Goal: Browse casually

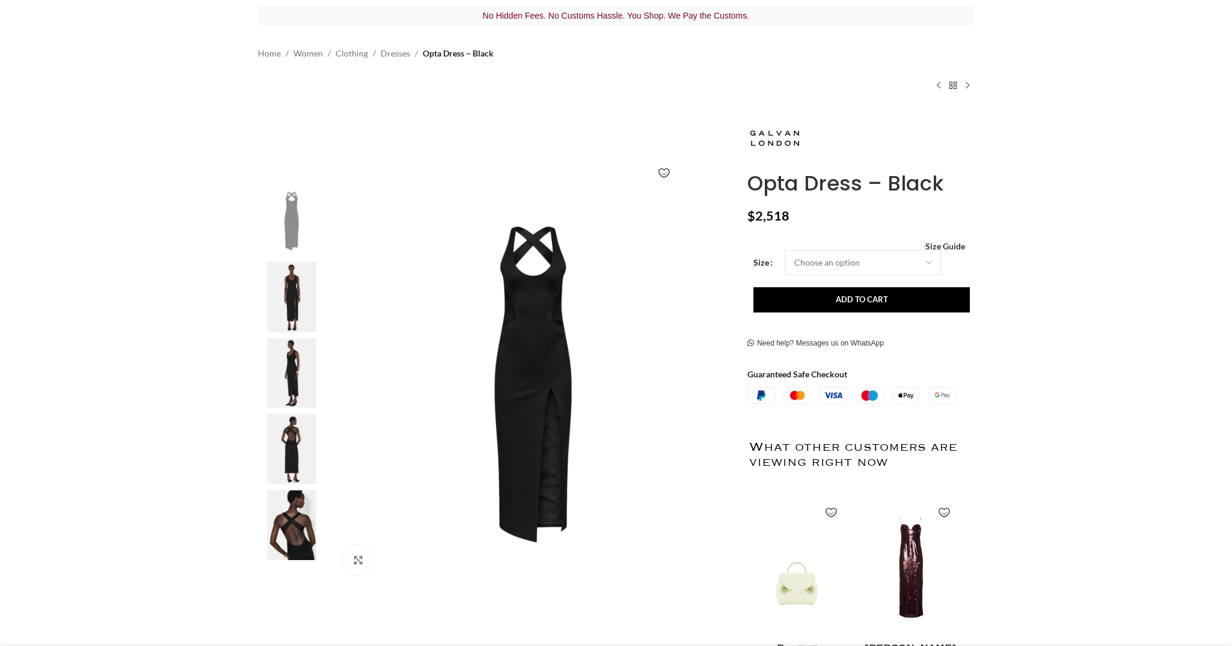
scroll to position [0, 126]
click at [291, 292] on img at bounding box center [291, 297] width 73 height 70
click at [285, 364] on img at bounding box center [291, 373] width 73 height 70
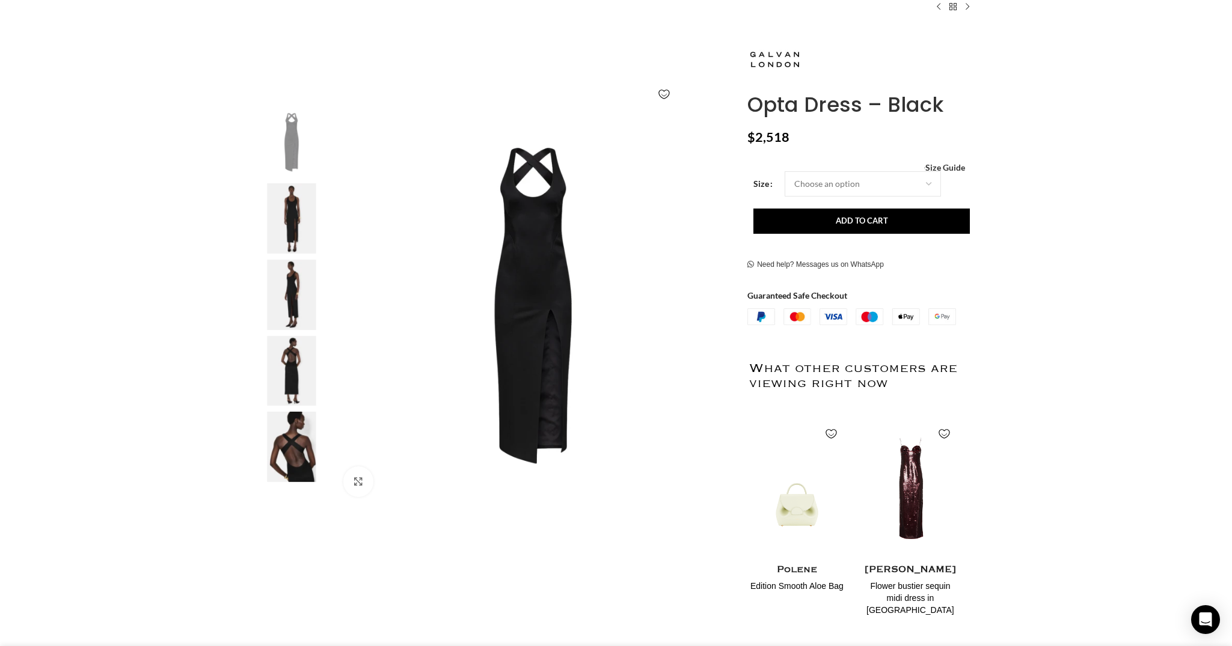
scroll to position [0, 253]
click at [290, 306] on img "3 / 5" at bounding box center [291, 296] width 73 height 70
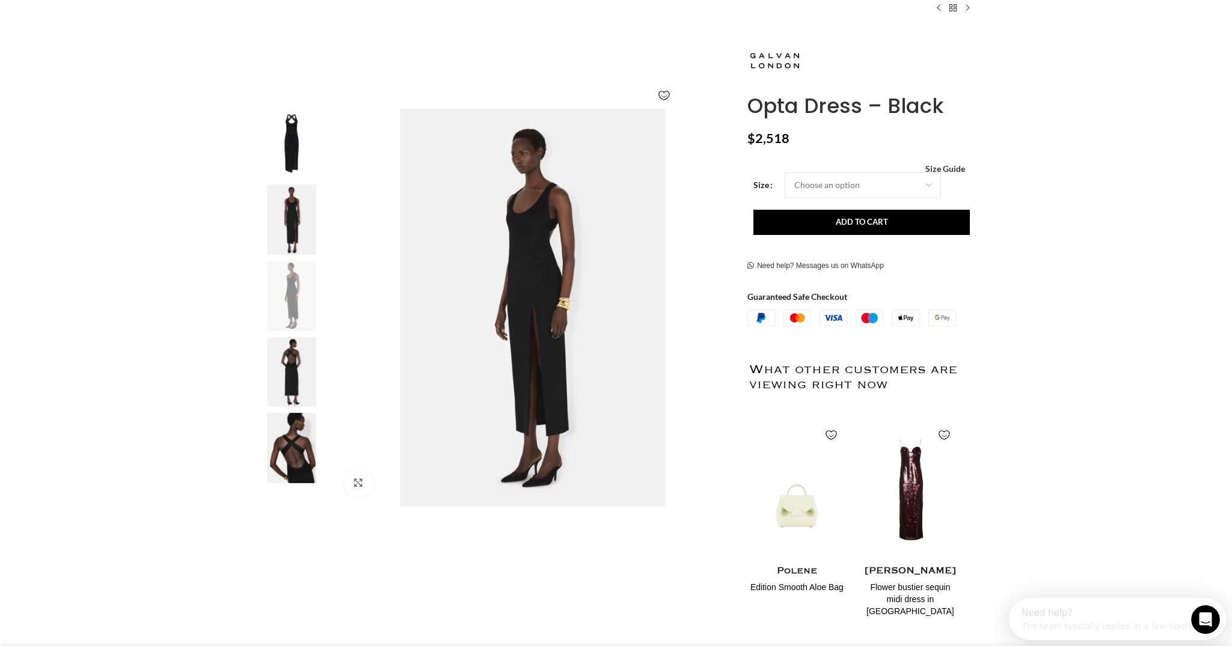
scroll to position [0, 0]
click at [280, 374] on img "4 / 5" at bounding box center [291, 372] width 73 height 70
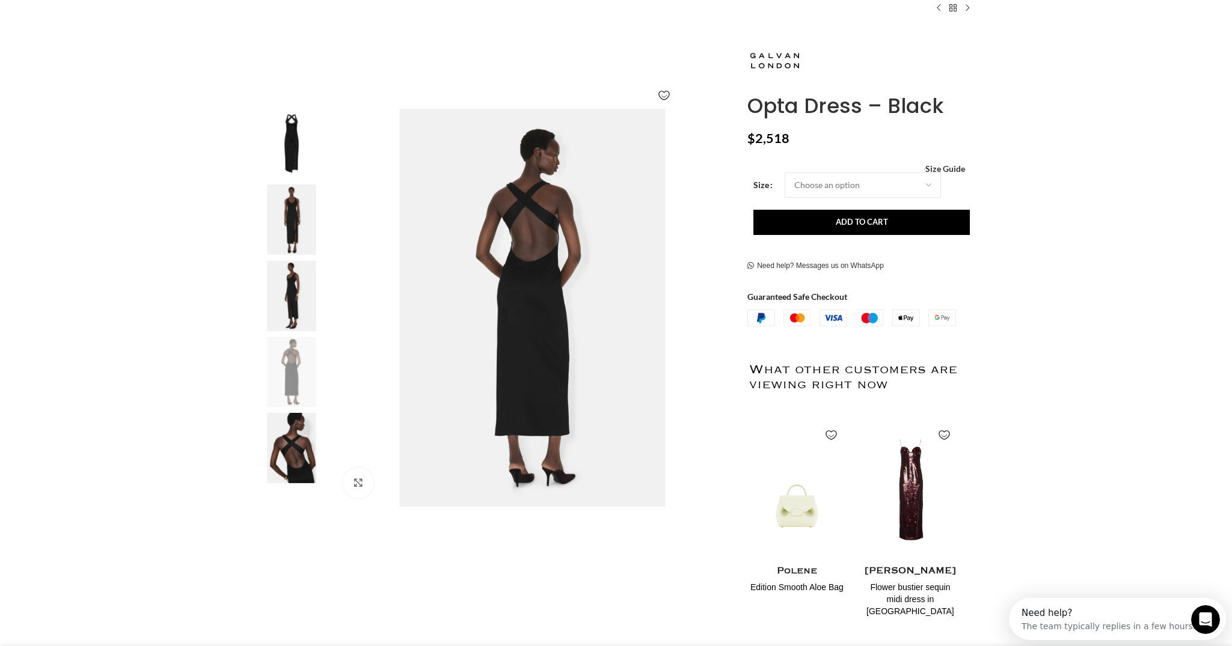
click at [283, 445] on img "5 / 5" at bounding box center [291, 448] width 73 height 70
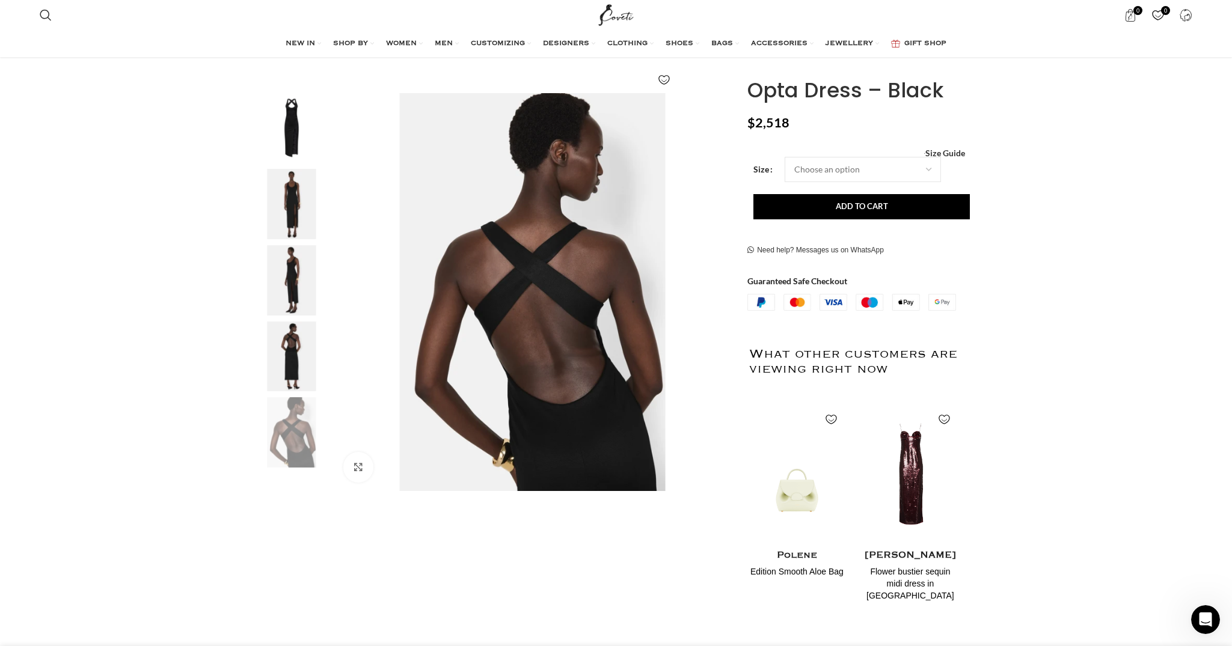
scroll to position [0, 379]
click at [288, 271] on img "3 / 5" at bounding box center [291, 280] width 73 height 70
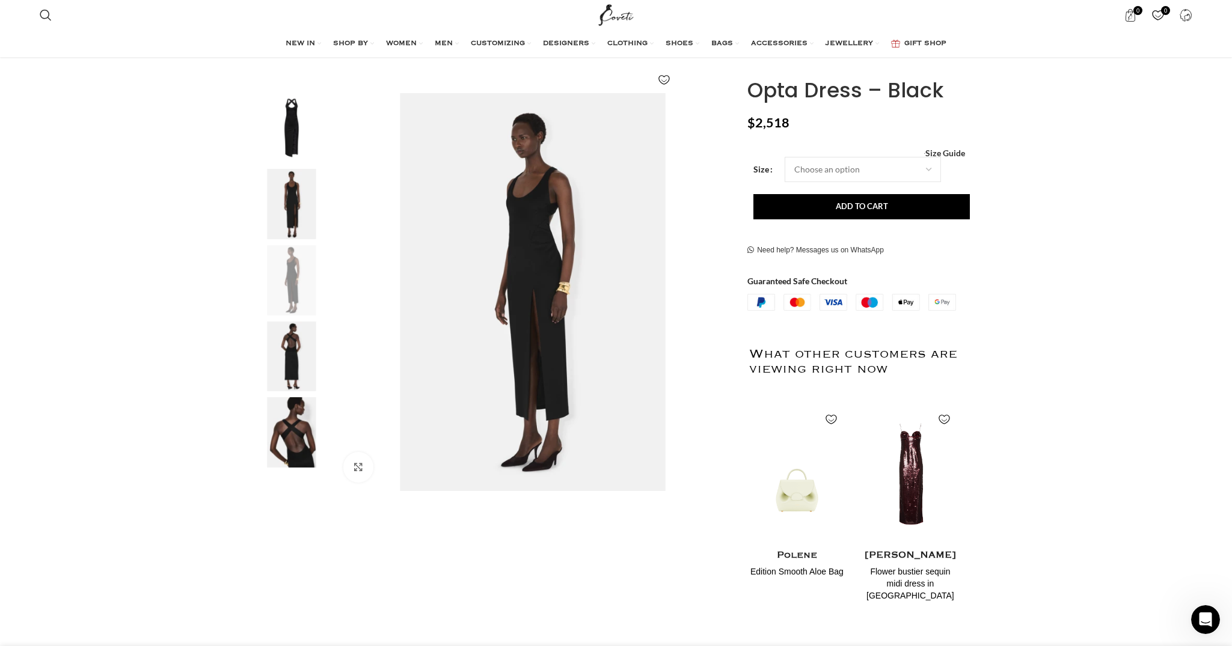
scroll to position [0, 506]
click at [284, 347] on img "4 / 5" at bounding box center [291, 357] width 73 height 70
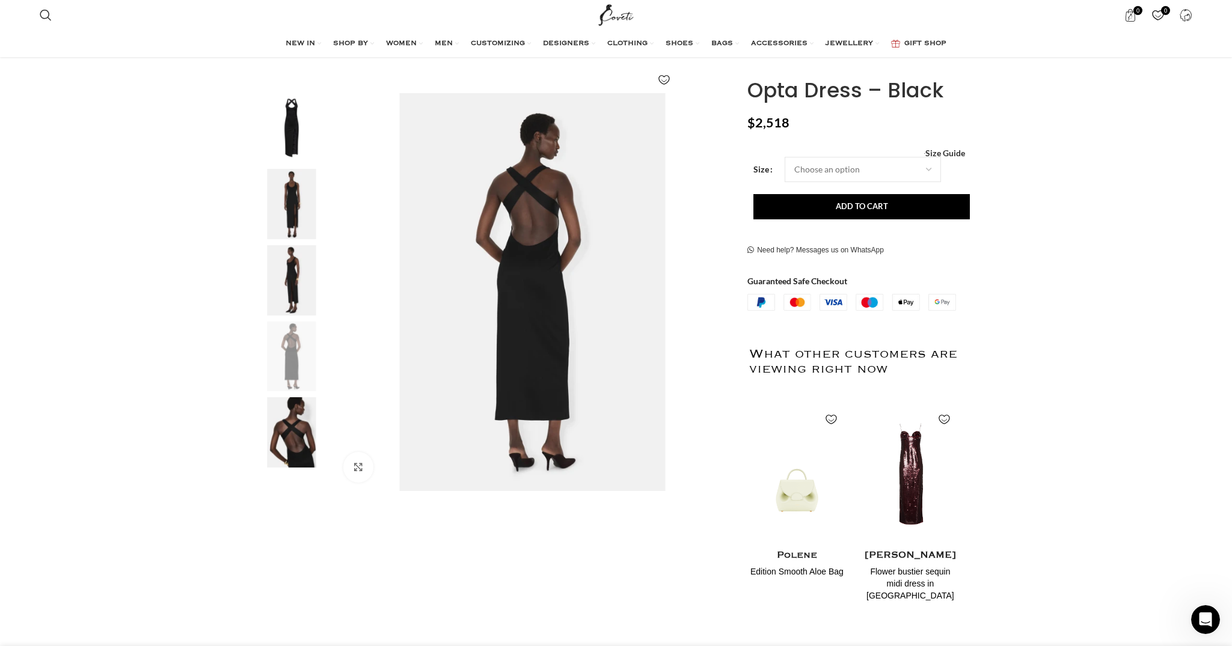
click at [290, 420] on img "5 / 5" at bounding box center [291, 432] width 73 height 70
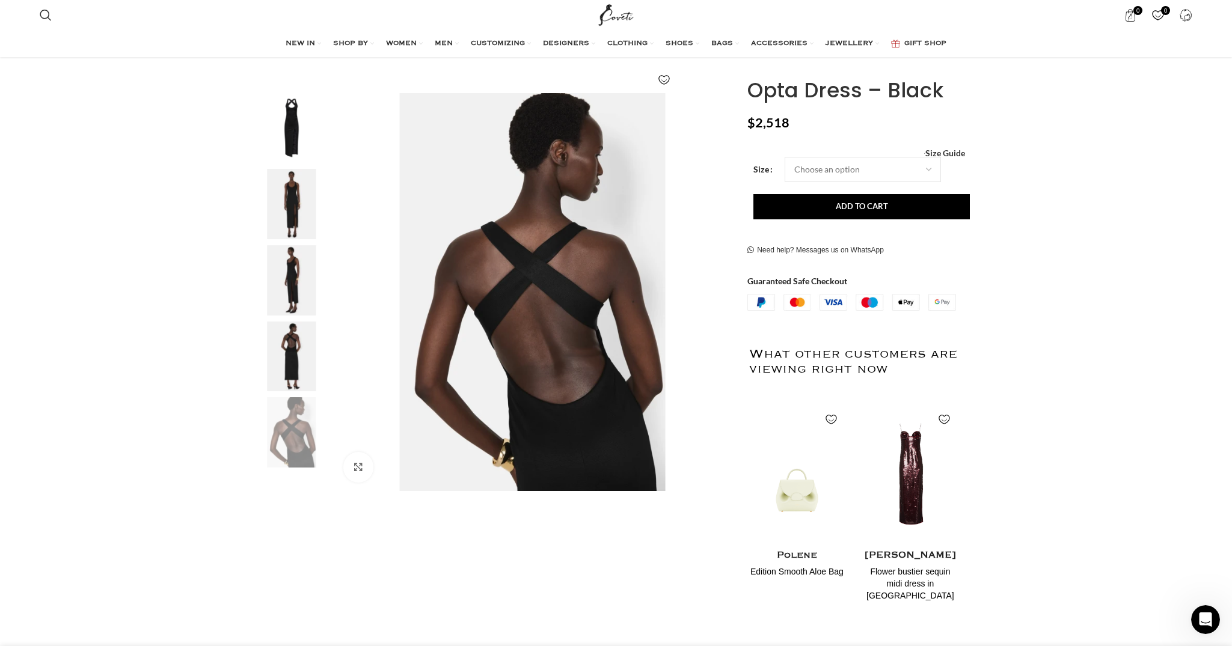
click at [294, 288] on img "3 / 5" at bounding box center [291, 280] width 73 height 70
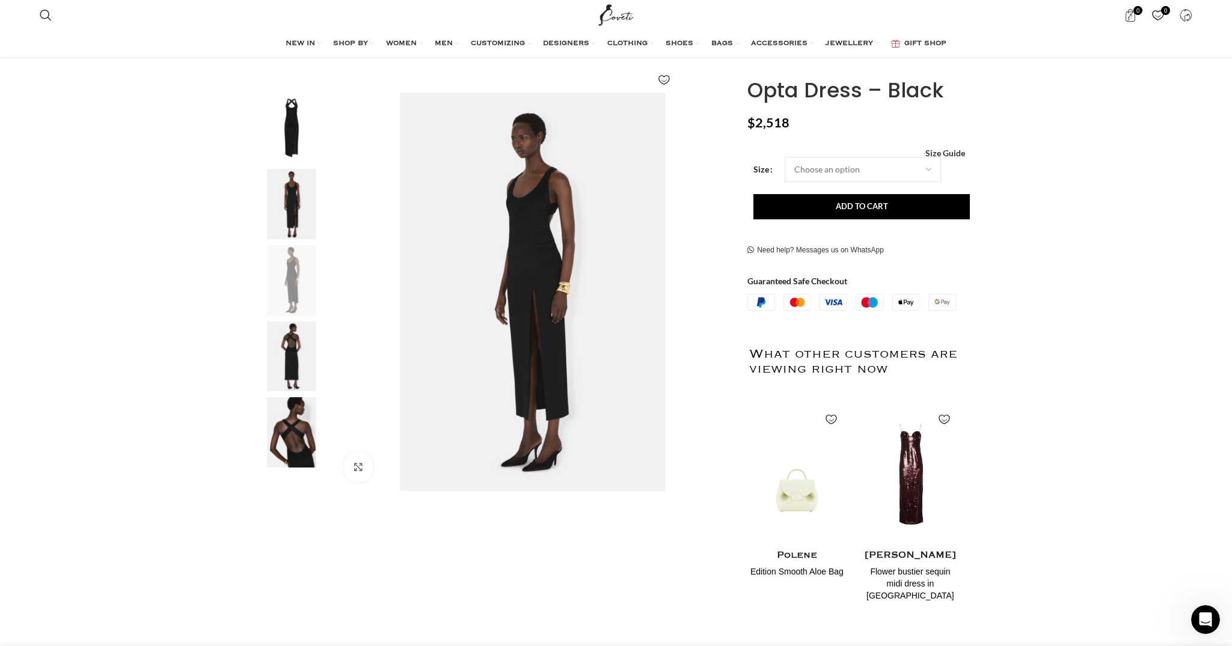
click at [290, 140] on img "1 / 5" at bounding box center [291, 128] width 73 height 70
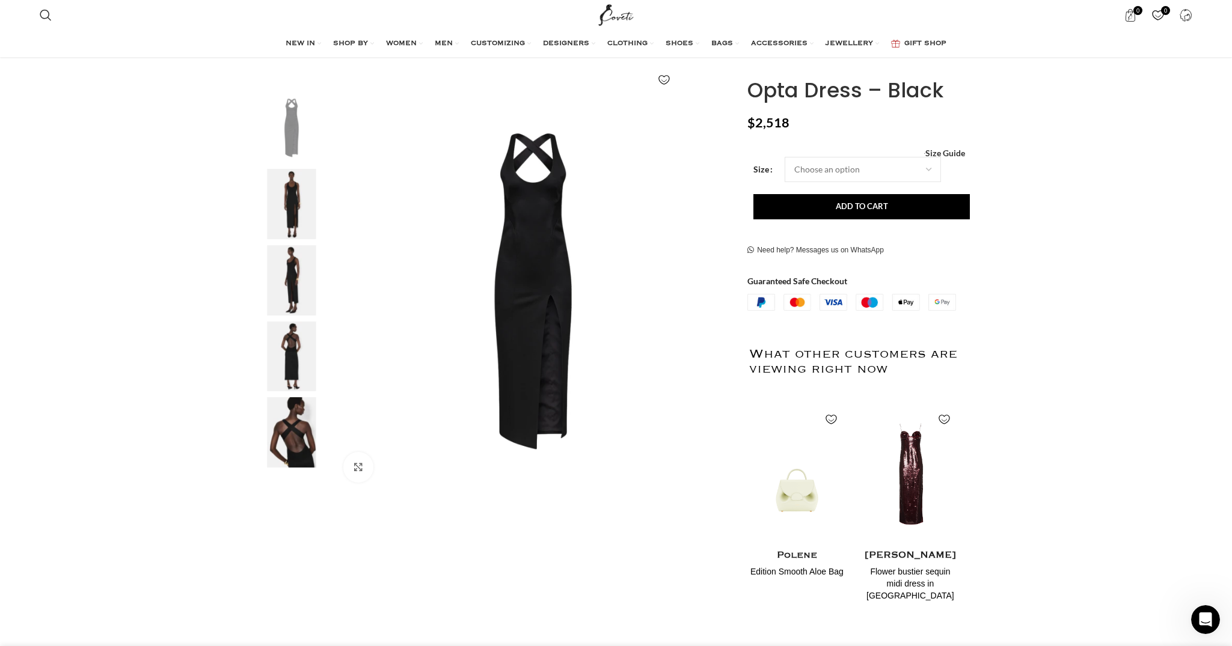
scroll to position [0, 759]
